Goal: Transaction & Acquisition: Purchase product/service

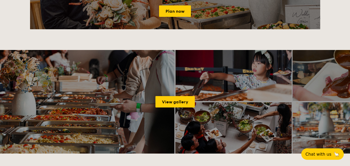
scroll to position [726, 0]
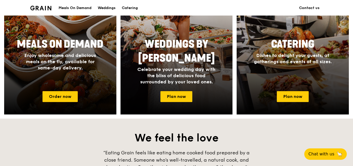
scroll to position [233, 0]
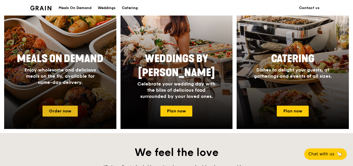
click at [66, 114] on link "Order now" at bounding box center [60, 111] width 35 height 11
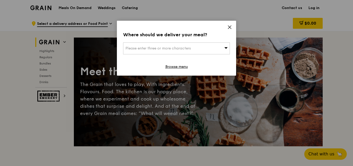
click at [172, 50] on span "Please enter three or more characters" at bounding box center [158, 48] width 65 height 4
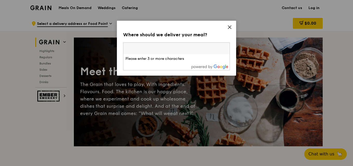
click at [172, 50] on input "search" at bounding box center [176, 48] width 106 height 11
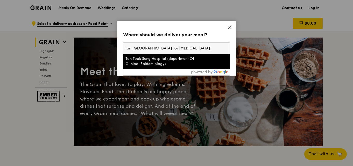
click at [167, 47] on input "tan [GEOGRAPHIC_DATA] for [MEDICAL_DATA]" at bounding box center [176, 48] width 106 height 11
type input "e"
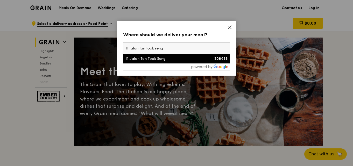
type input "11 jalan tan tock seng"
click at [164, 60] on div "11 Jalan Tan Tock Seng" at bounding box center [164, 58] width 77 height 5
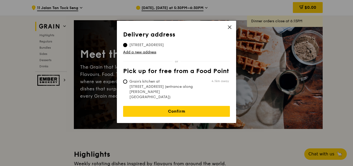
scroll to position [26, 0]
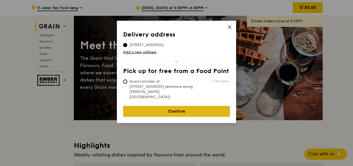
click at [207, 106] on link "Confirm" at bounding box center [176, 111] width 107 height 11
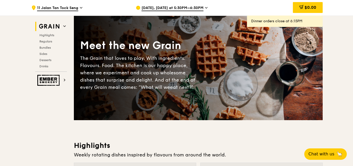
click at [189, 9] on span "[DATE], [DATE] at 5:30PM–6:30PM" at bounding box center [173, 8] width 62 height 6
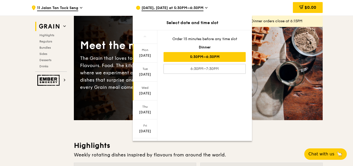
click at [146, 95] on div "[DATE]" at bounding box center [145, 93] width 23 height 5
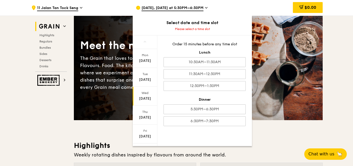
click at [139, 100] on div "[DATE]" at bounding box center [145, 98] width 23 height 5
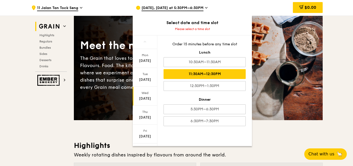
click at [216, 73] on div "11:30AM–12:30PM" at bounding box center [205, 74] width 82 height 10
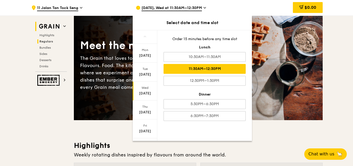
click at [49, 42] on span "Regulars" at bounding box center [46, 42] width 14 height 4
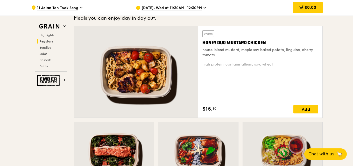
scroll to position [367, 0]
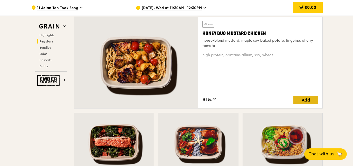
click at [307, 100] on div "Add" at bounding box center [306, 100] width 25 height 8
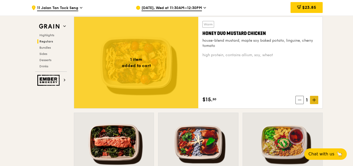
click at [313, 102] on icon at bounding box center [315, 100] width 4 height 4
click at [316, 101] on icon at bounding box center [315, 100] width 4 height 4
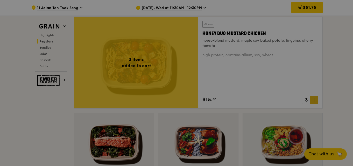
click at [316, 101] on div at bounding box center [176, 83] width 353 height 166
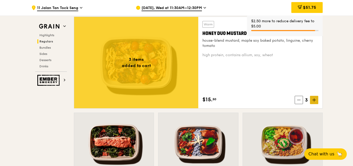
click at [316, 101] on icon at bounding box center [315, 100] width 4 height 4
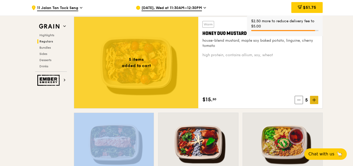
click at [316, 101] on icon at bounding box center [315, 100] width 4 height 4
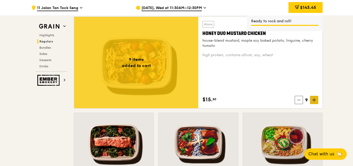
click at [316, 101] on icon at bounding box center [315, 100] width 4 height 4
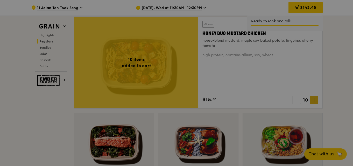
click at [316, 101] on div at bounding box center [176, 83] width 353 height 166
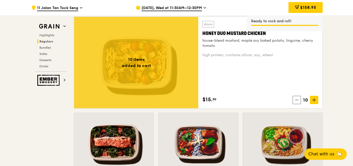
click at [316, 100] on icon at bounding box center [314, 100] width 3 height 0
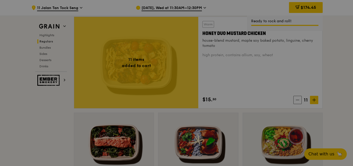
click at [316, 100] on div at bounding box center [176, 83] width 353 height 166
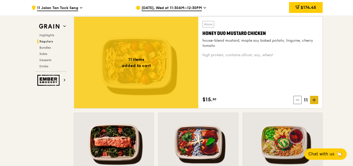
click at [316, 100] on icon at bounding box center [314, 100] width 3 height 0
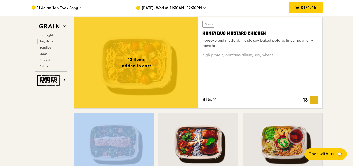
click at [316, 100] on icon at bounding box center [314, 100] width 3 height 0
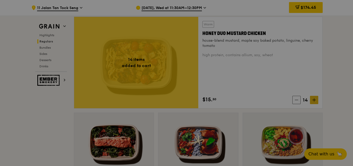
click at [316, 100] on div at bounding box center [176, 83] width 353 height 166
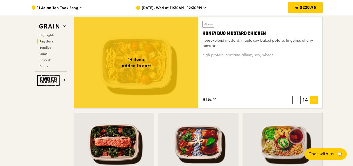
click at [315, 96] on div "Warm Honey Duo Mustard Chicken house-blend mustard, maple soy baked potato, lin…" at bounding box center [261, 62] width 116 height 83
click at [315, 101] on icon at bounding box center [315, 100] width 4 height 4
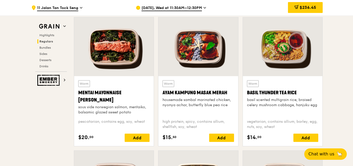
scroll to position [471, 0]
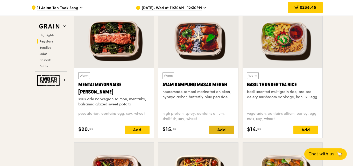
click at [222, 130] on div "Add" at bounding box center [221, 130] width 25 height 8
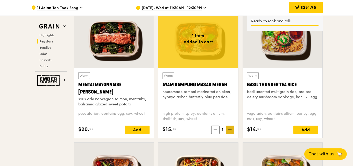
click at [231, 129] on icon at bounding box center [230, 130] width 4 height 4
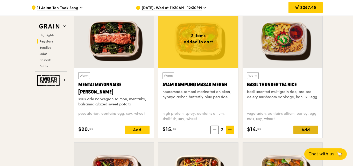
click at [302, 131] on div "Add" at bounding box center [306, 130] width 25 height 8
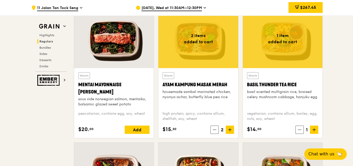
click at [302, 131] on div "1" at bounding box center [307, 130] width 23 height 8
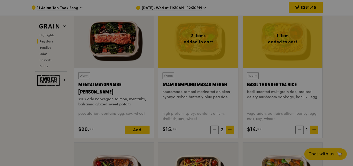
click at [302, 131] on div at bounding box center [176, 83] width 353 height 166
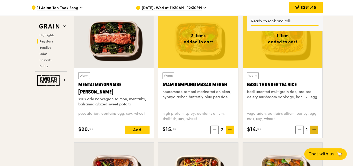
click at [318, 128] on span at bounding box center [314, 130] width 8 height 8
click at [315, 130] on icon at bounding box center [314, 130] width 3 height 0
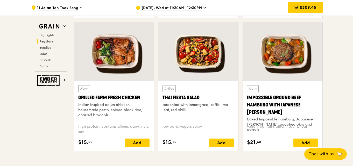
scroll to position [600, 0]
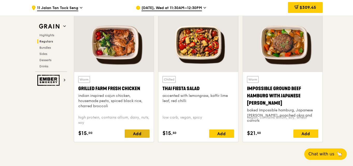
click at [136, 137] on div "Add" at bounding box center [137, 134] width 25 height 8
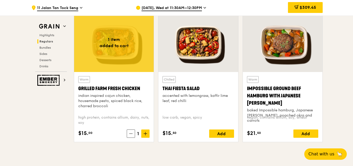
click at [136, 137] on span "1" at bounding box center [138, 133] width 6 height 7
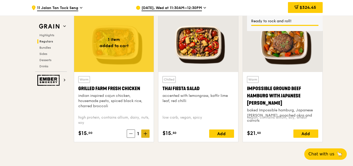
click at [144, 133] on icon at bounding box center [146, 134] width 4 height 4
click at [145, 133] on icon at bounding box center [146, 134] width 4 height 4
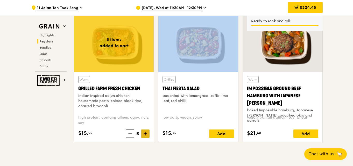
click at [145, 133] on icon at bounding box center [146, 134] width 4 height 4
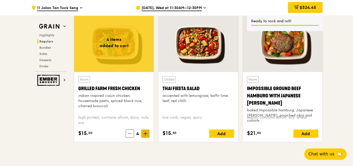
click at [146, 133] on icon at bounding box center [146, 134] width 4 height 4
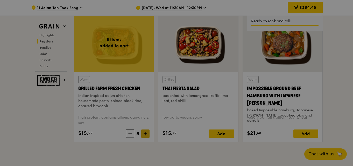
click at [146, 133] on div at bounding box center [176, 83] width 353 height 166
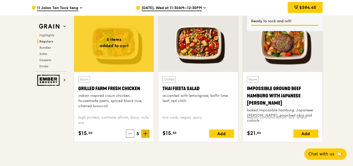
click at [146, 133] on icon at bounding box center [146, 134] width 4 height 4
click at [146, 136] on span at bounding box center [145, 134] width 8 height 8
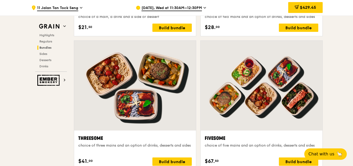
scroll to position [782, 0]
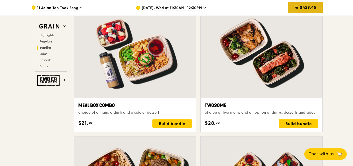
click at [315, 7] on span "$429.45" at bounding box center [308, 7] width 16 height 5
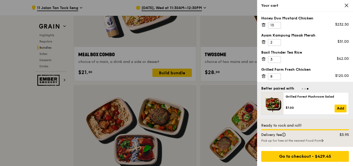
scroll to position [834, 0]
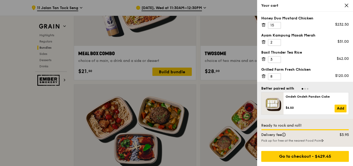
click at [230, 94] on div at bounding box center [176, 83] width 353 height 166
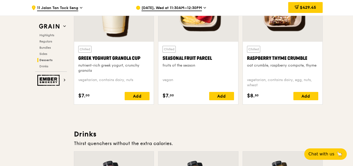
scroll to position [1660, 0]
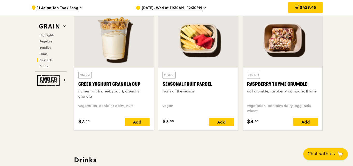
click at [326, 153] on span "Chat with us" at bounding box center [321, 154] width 27 height 6
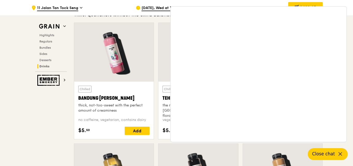
scroll to position [1815, 0]
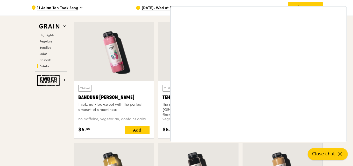
click at [342, 151] on icon at bounding box center [340, 154] width 6 height 6
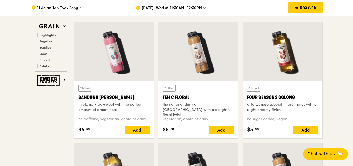
click at [50, 34] on span "Highlights" at bounding box center [47, 35] width 17 height 4
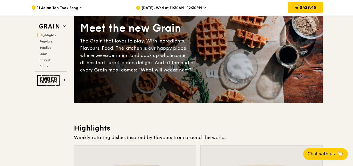
scroll to position [0, 0]
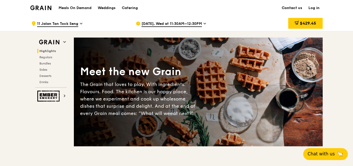
click at [289, 6] on link "Contact us" at bounding box center [292, 8] width 27 height 16
